Goal: Find specific fact

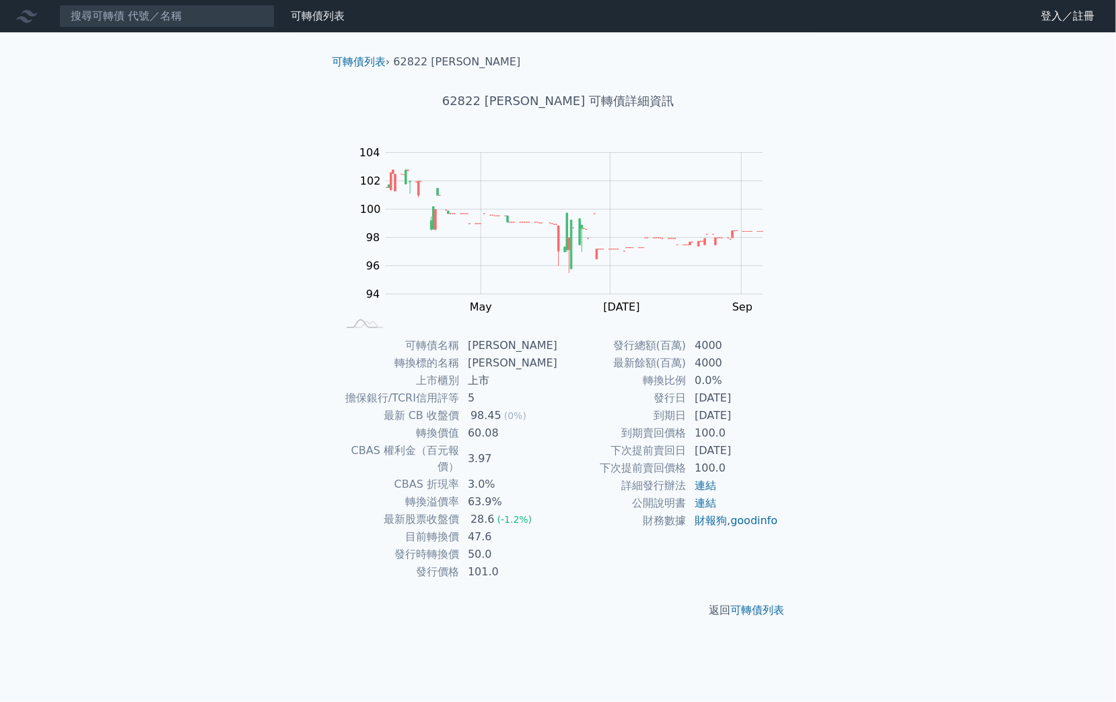
click at [862, 405] on div "可轉債列表 財務數據 可轉債列表 財務數據 登入／註冊 登入／註冊 可轉債列表 › 62822 [PERSON_NAME] 62822 [PERSON_NAM…" at bounding box center [558, 351] width 1116 height 702
click at [180, 10] on input at bounding box center [166, 16] width 215 height 23
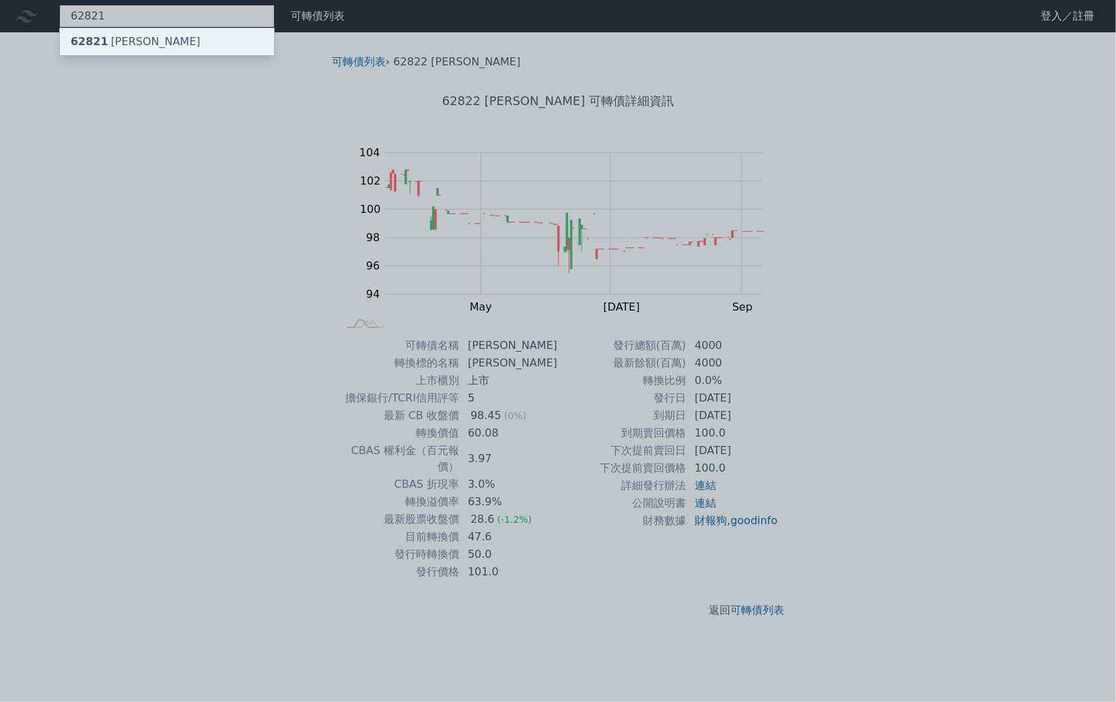
type input "62821"
click at [82, 37] on span "62821" at bounding box center [90, 41] width 38 height 13
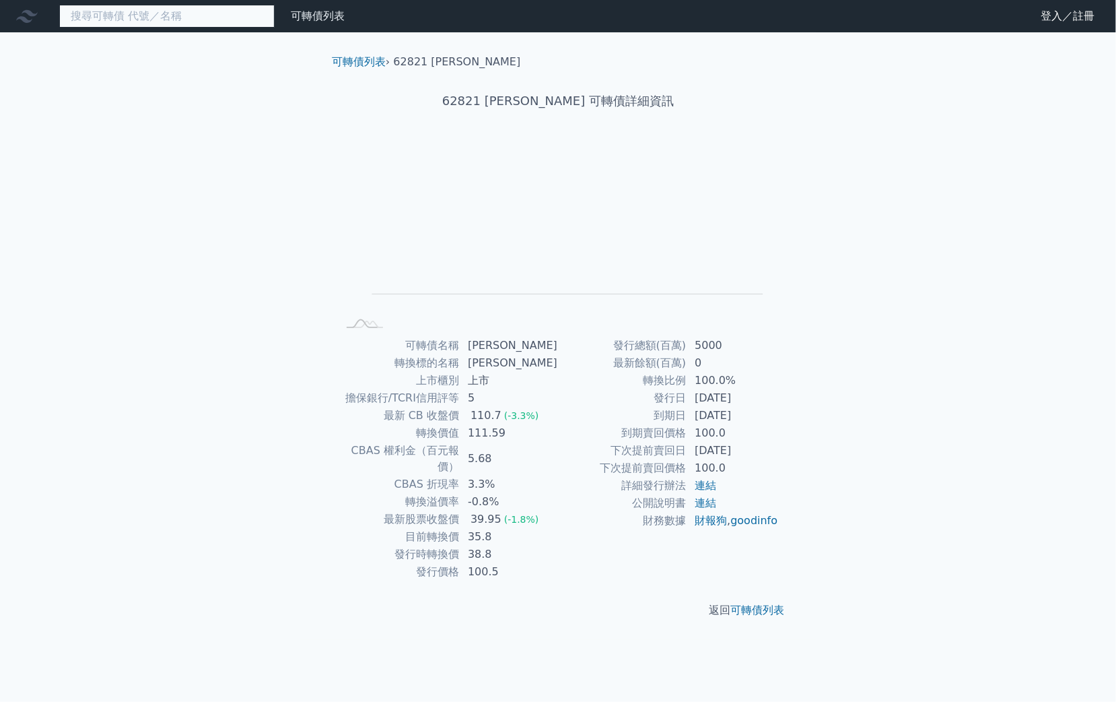
click at [201, 21] on input at bounding box center [166, 16] width 215 height 23
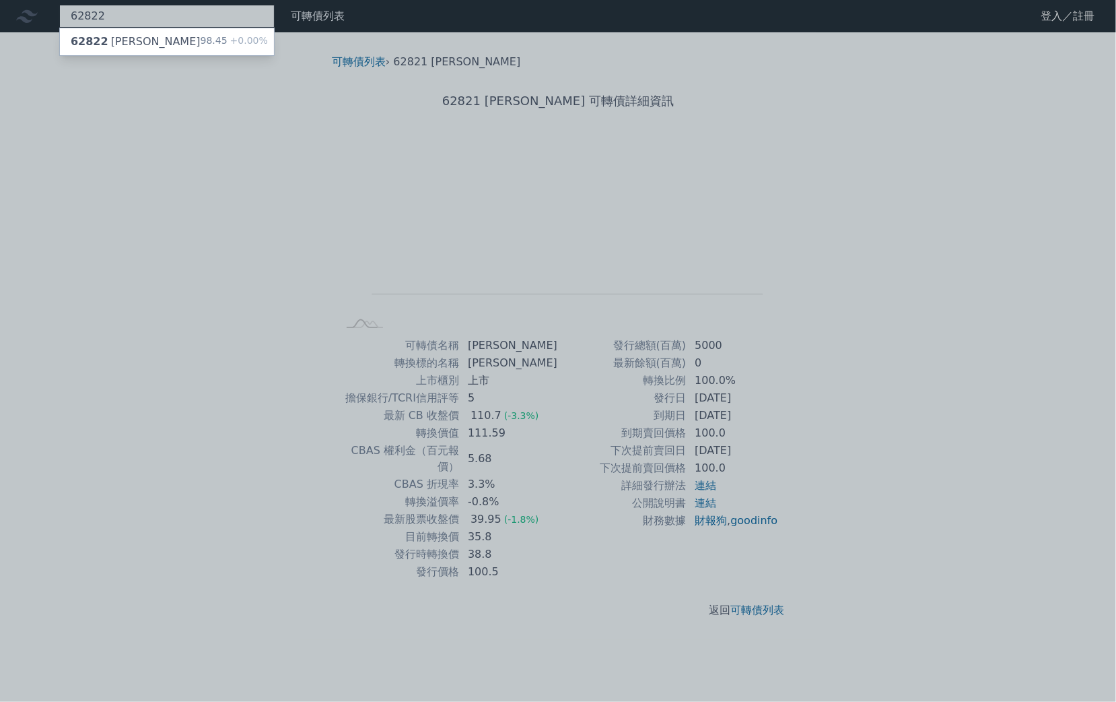
type input "62822"
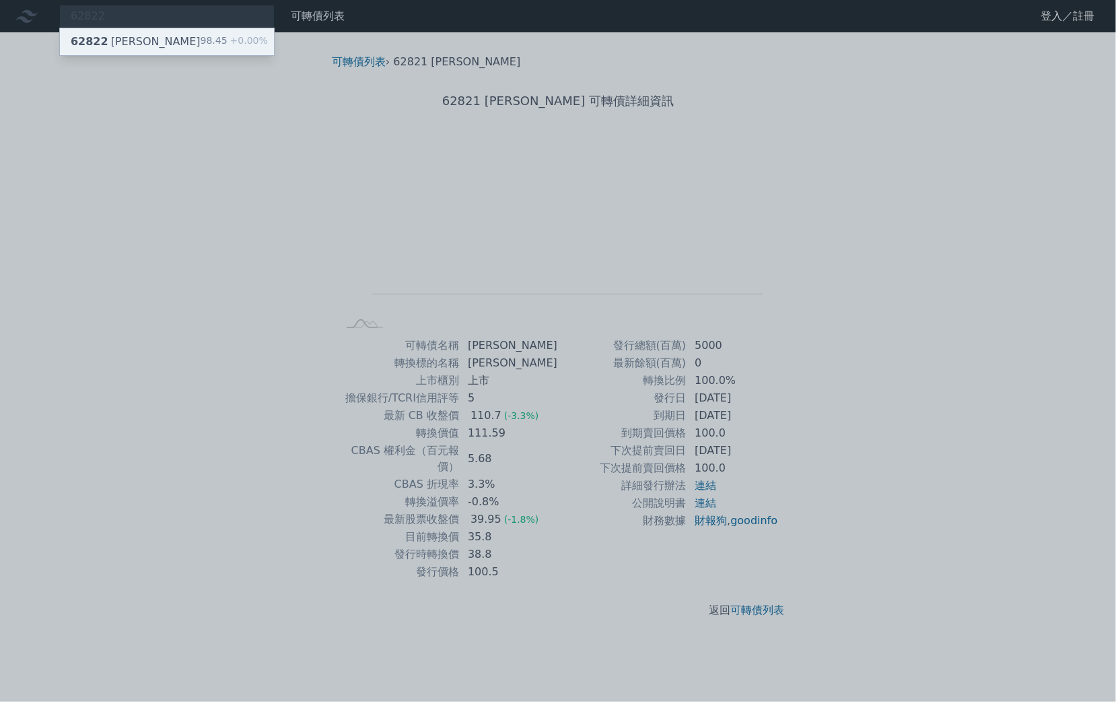
click at [108, 44] on div "62822 [PERSON_NAME]" at bounding box center [136, 42] width 130 height 16
